Goal: Task Accomplishment & Management: Complete application form

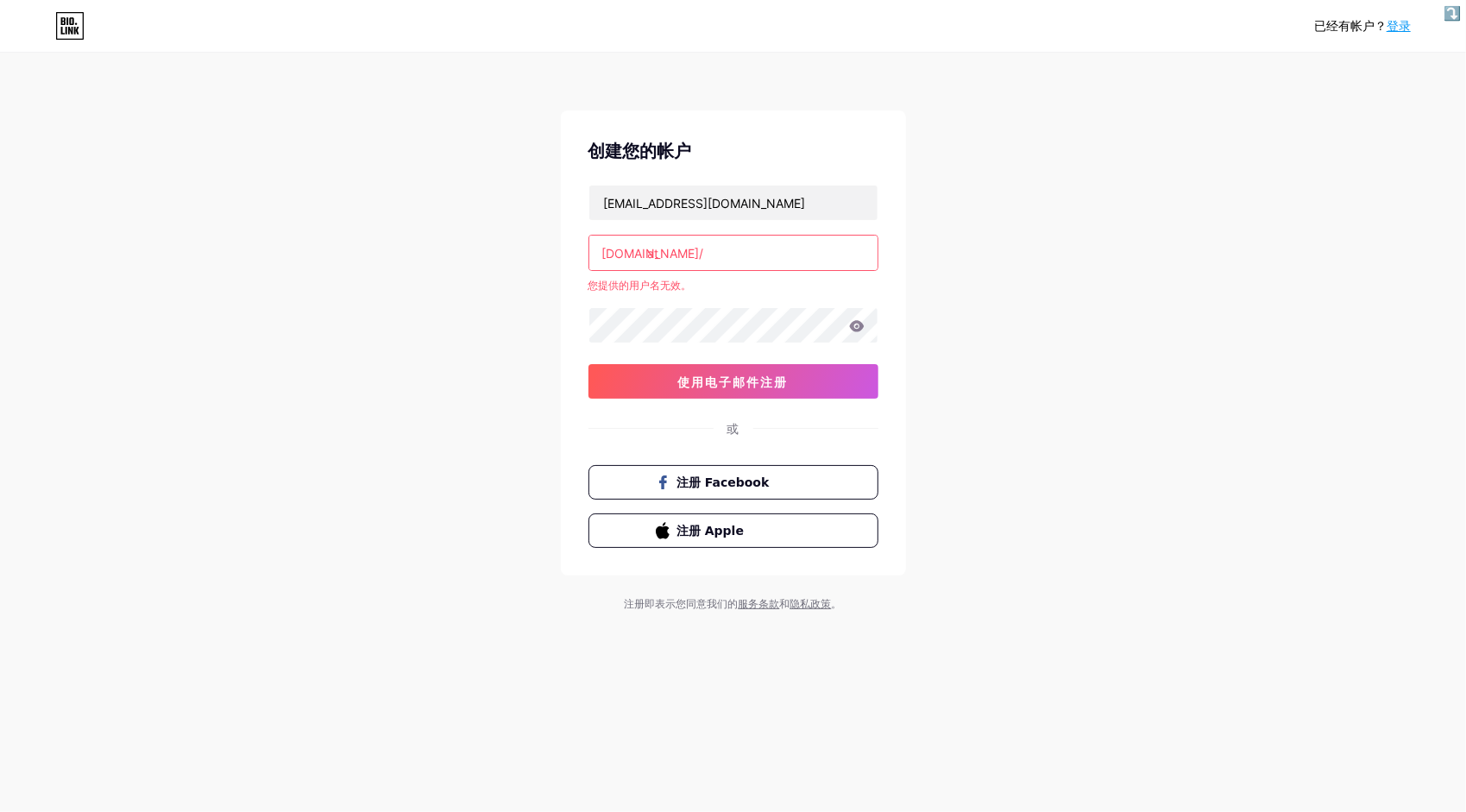
type input "a"
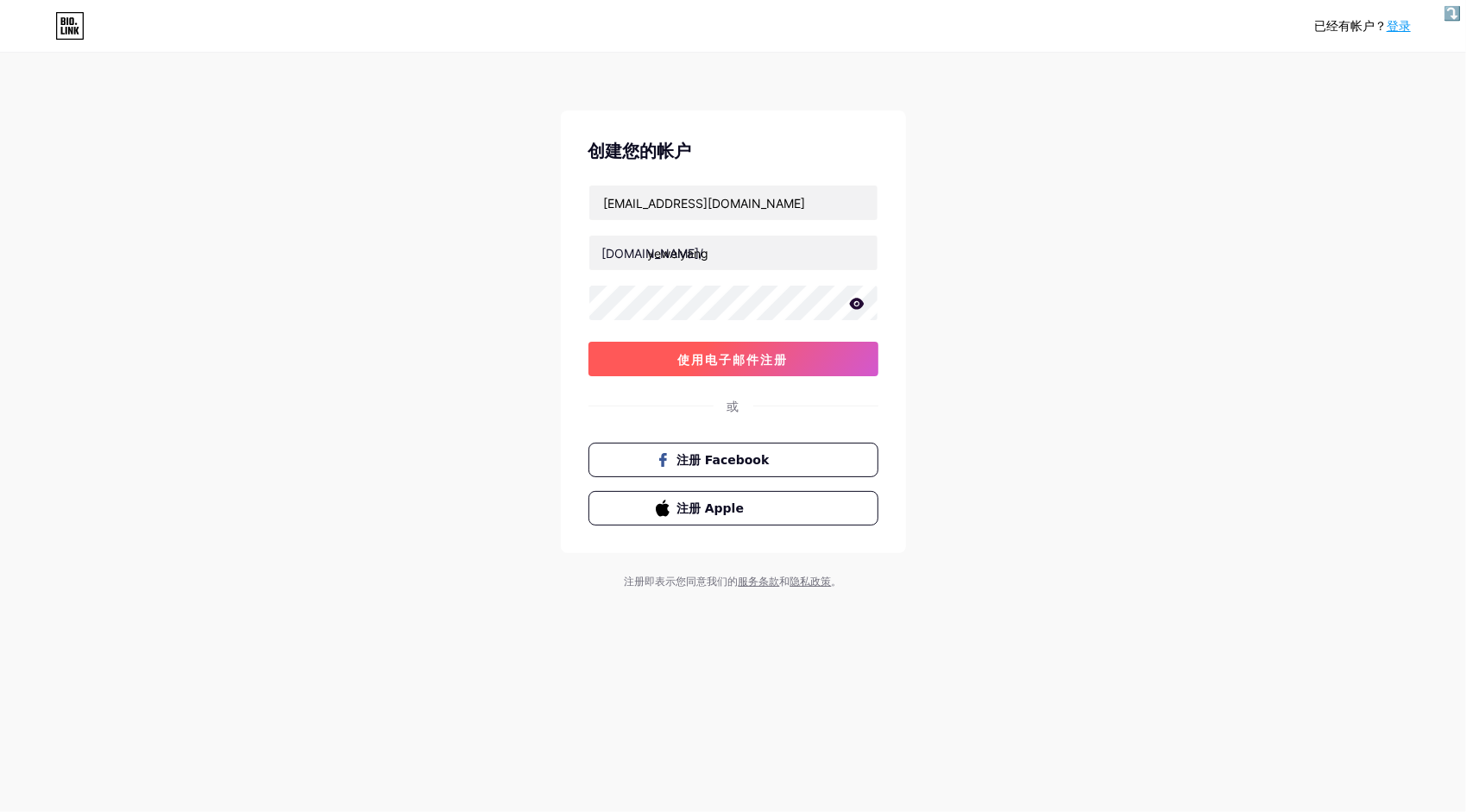
type input "yeweiyang"
click at [783, 349] on button "使用电子邮件注册" at bounding box center [733, 359] width 290 height 35
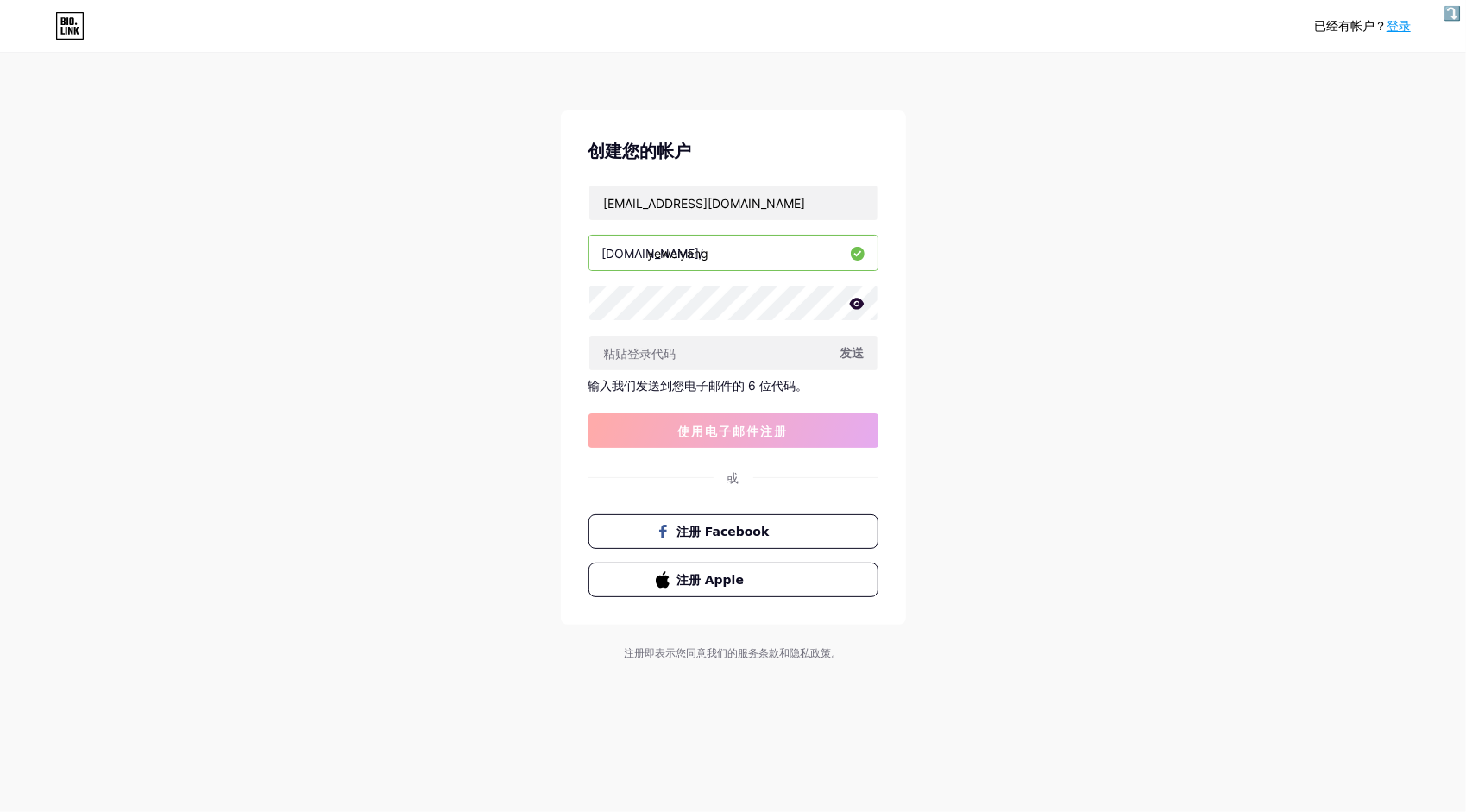
click at [277, 361] on div "已经有帐户？ 登录 创建您的帐户 ATMNNNN@outlook.com bio.link/ yeweiyang 发送 输入我们发送到您电子邮件的 6 位代码…" at bounding box center [733, 358] width 1466 height 716
click at [651, 343] on input "text" at bounding box center [733, 352] width 289 height 35
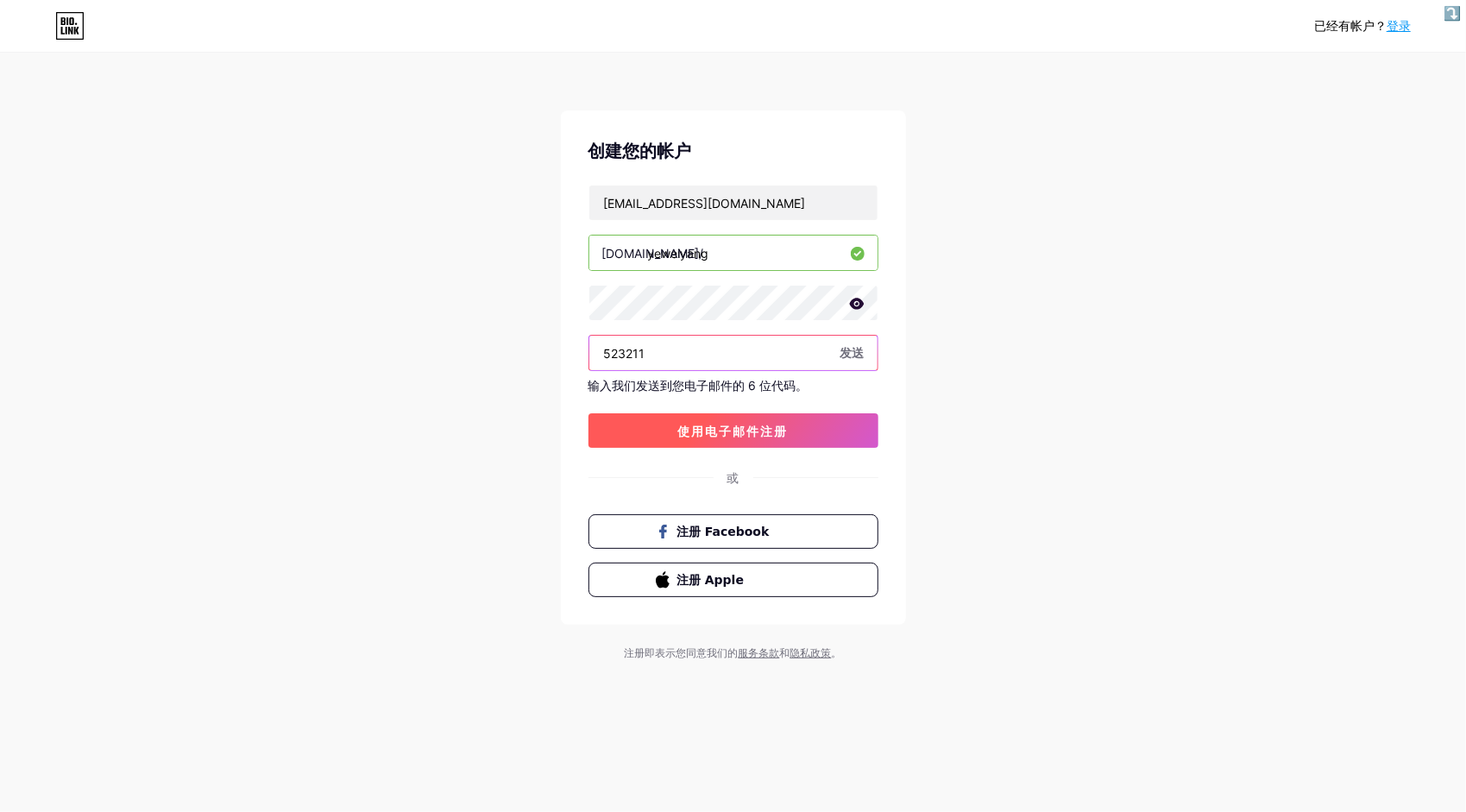
type input "523211"
click at [765, 432] on span "使用电子邮件注册" at bounding box center [733, 430] width 110 height 15
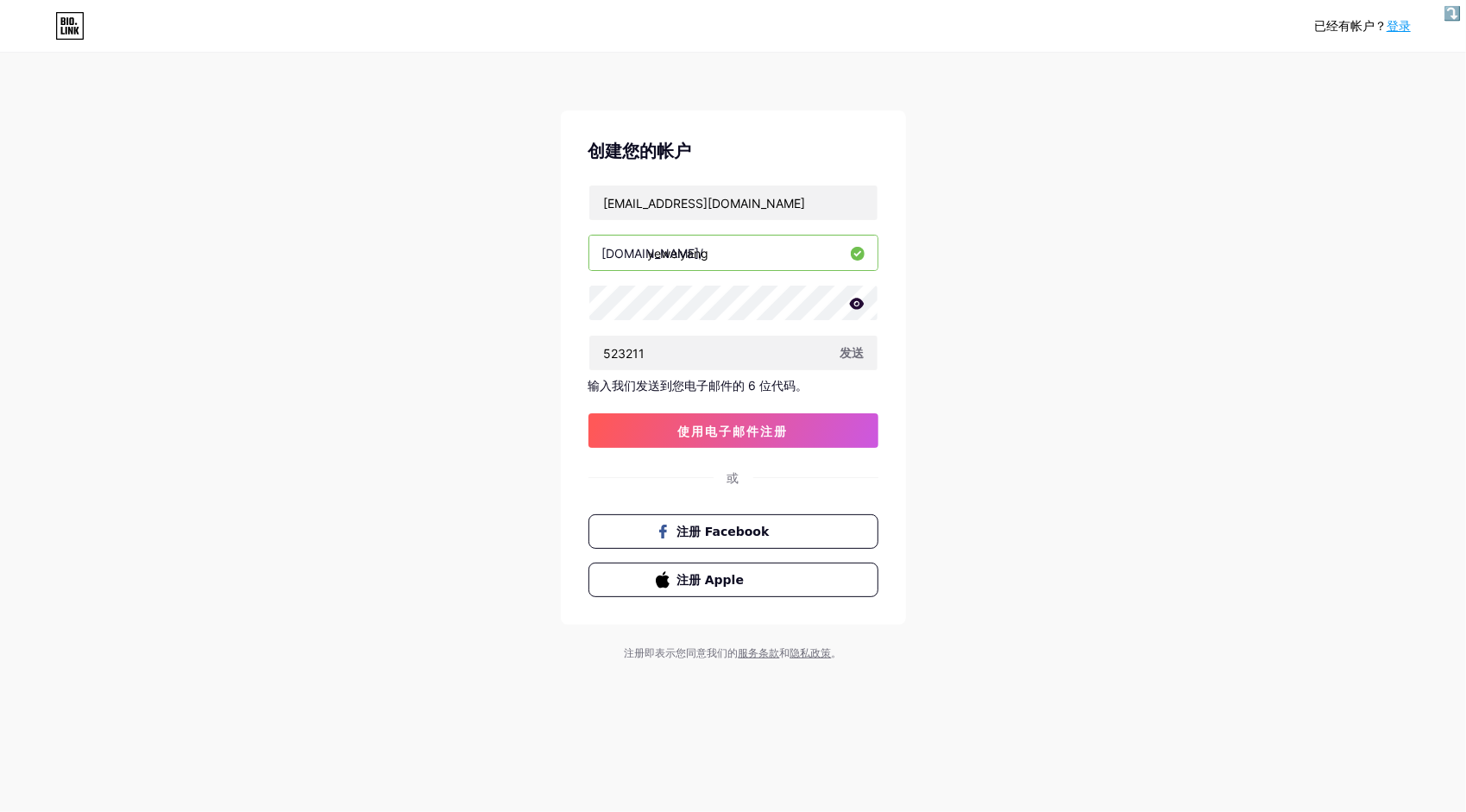
click at [859, 354] on span "发送" at bounding box center [852, 352] width 24 height 18
click at [713, 17] on div "已经有帐户？ 登录" at bounding box center [733, 26] width 1466 height 28
click at [1124, 677] on div "已经有帐户？ 登录 创建您的帐户 ATMNNNN@outlook.com bio.link/ yeweiyang 523211 发送 输入我们发送到您电子邮件…" at bounding box center [733, 358] width 1466 height 716
